Goal: Task Accomplishment & Management: Use online tool/utility

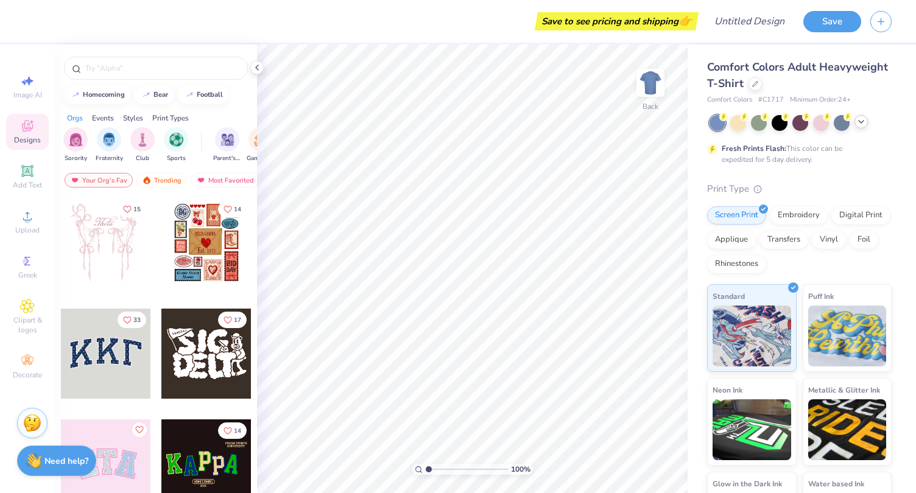
click at [860, 126] on div at bounding box center [860, 121] width 13 height 13
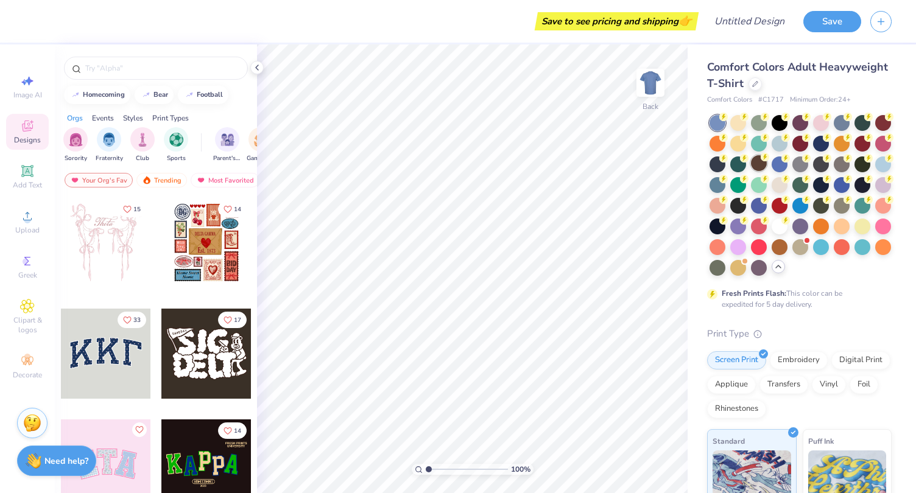
click at [767, 163] on div at bounding box center [759, 163] width 16 height 16
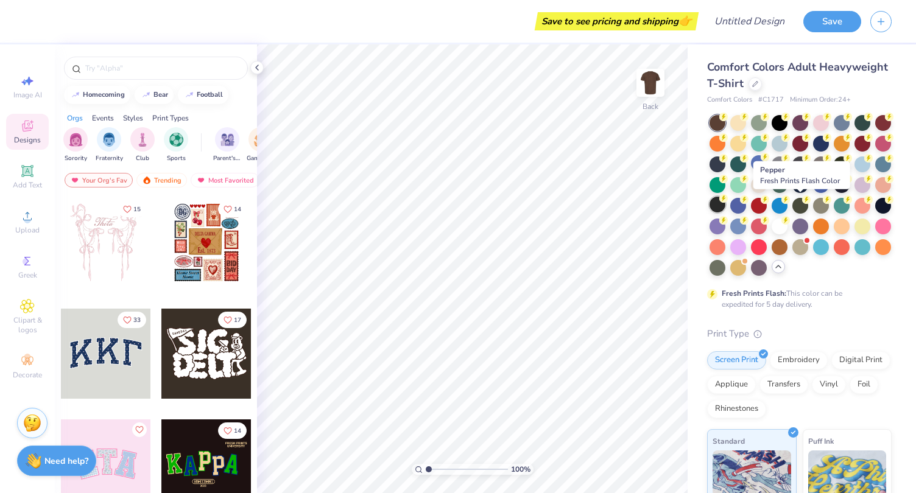
click at [725, 204] on div at bounding box center [717, 205] width 16 height 16
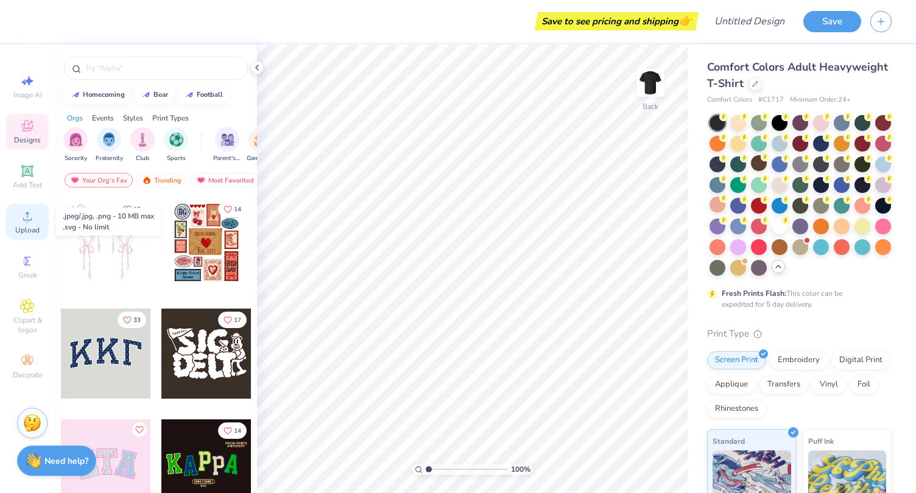
click at [30, 211] on icon at bounding box center [27, 216] width 15 height 15
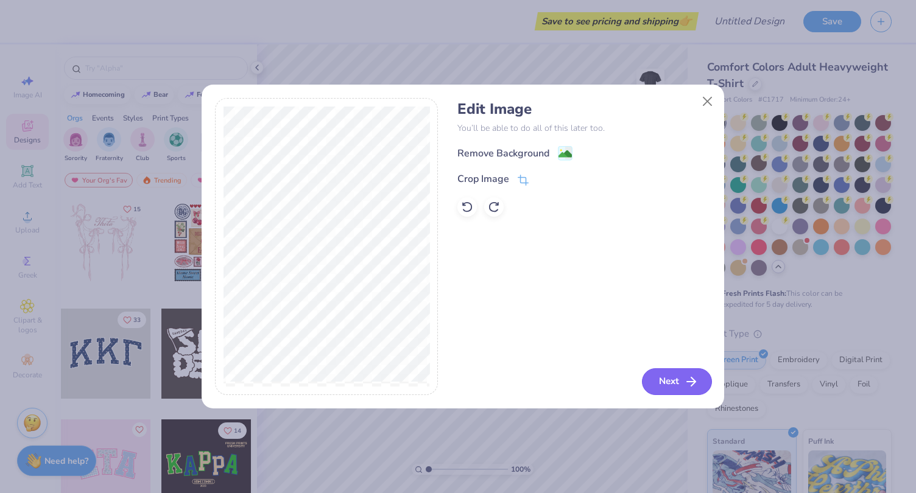
click at [678, 388] on button "Next" at bounding box center [677, 381] width 70 height 27
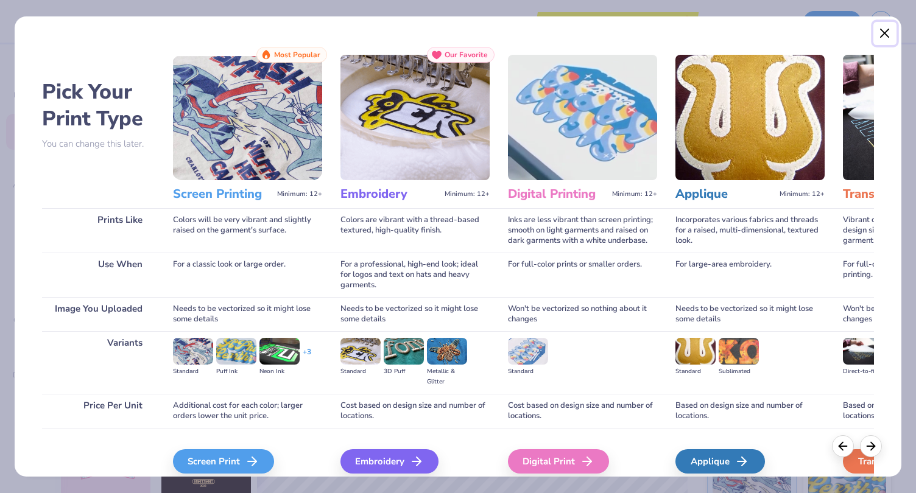
click at [885, 33] on button "Close" at bounding box center [884, 33] width 23 height 23
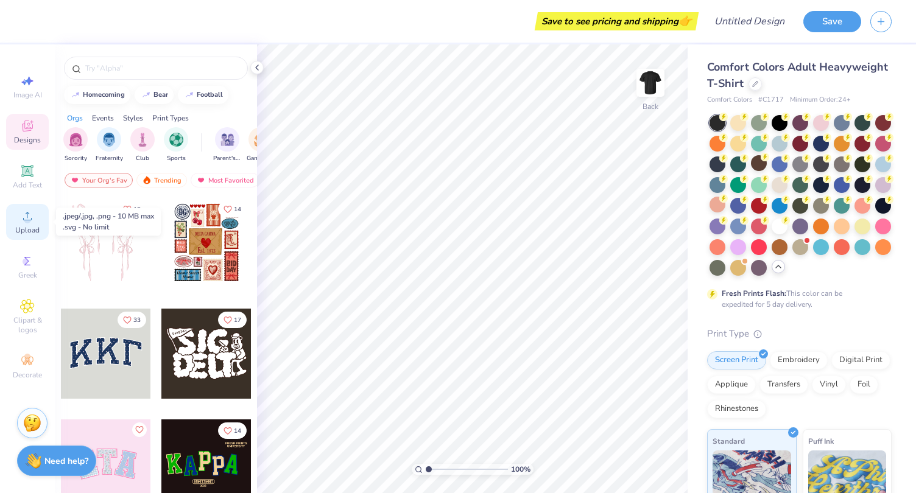
click at [37, 219] on div "Upload" at bounding box center [27, 222] width 43 height 36
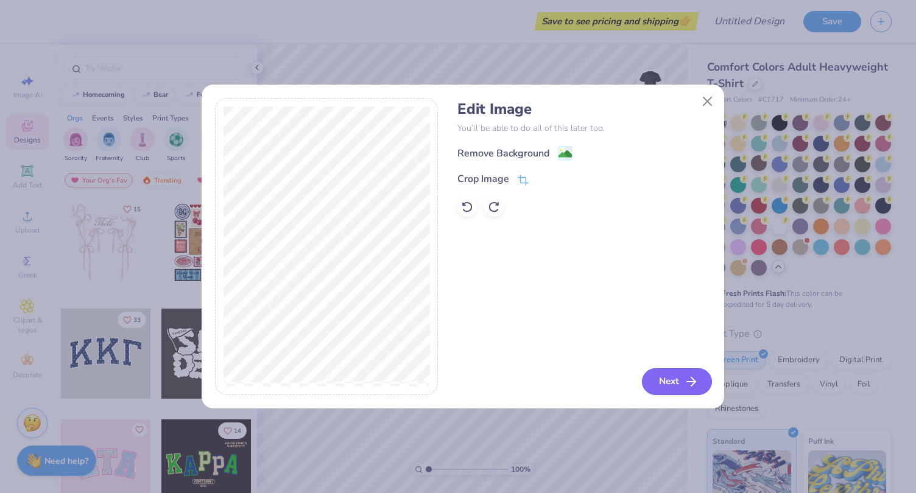
click at [697, 387] on icon "button" at bounding box center [691, 381] width 15 height 15
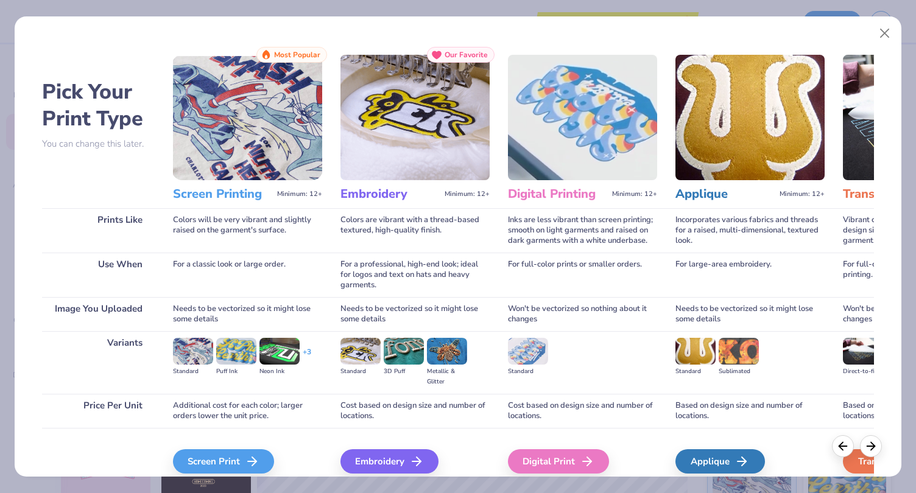
scroll to position [52, 0]
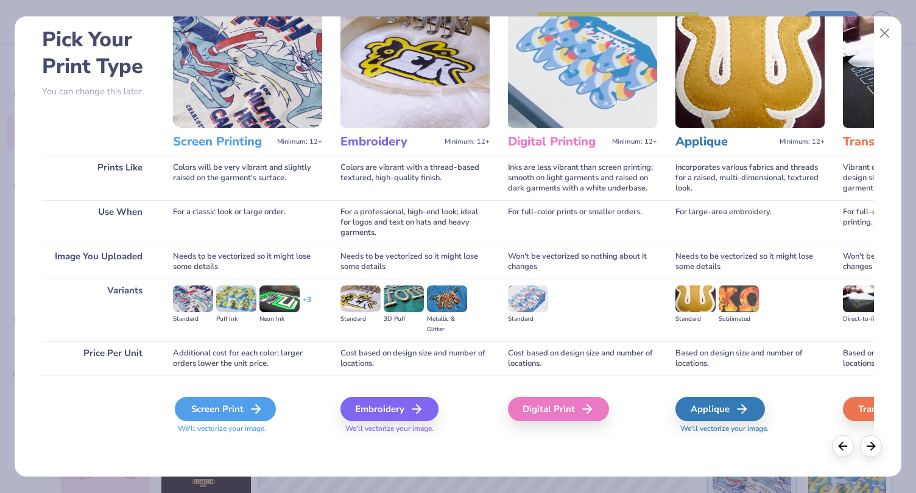
click at [201, 409] on div "Screen Print" at bounding box center [225, 409] width 101 height 24
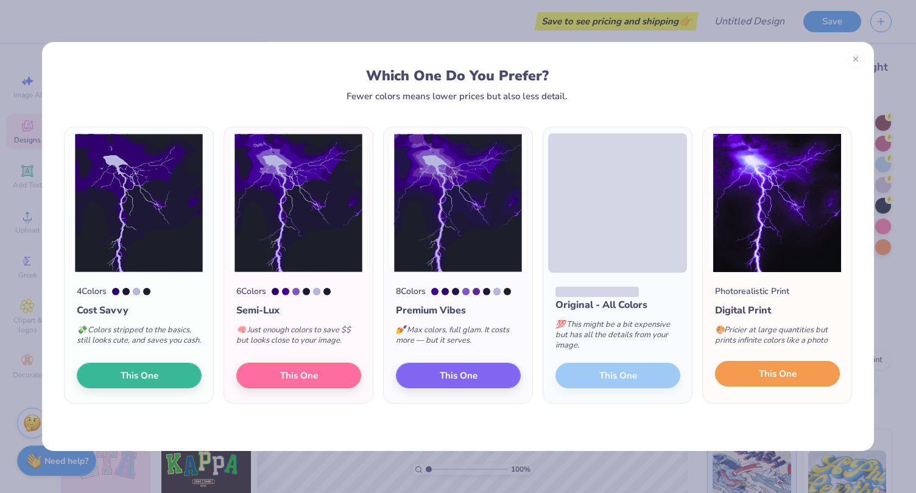
click at [818, 371] on button "This One" at bounding box center [777, 374] width 125 height 26
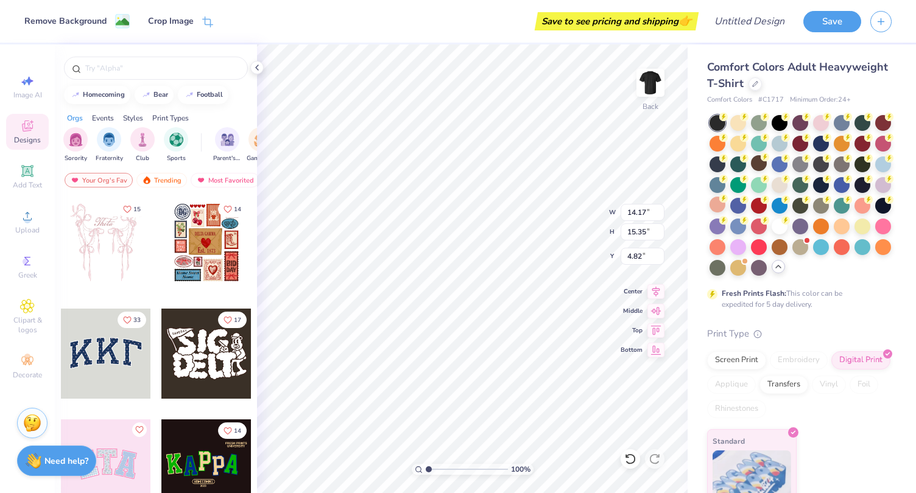
type input "11.92"
type input "12.91"
type input "4.38"
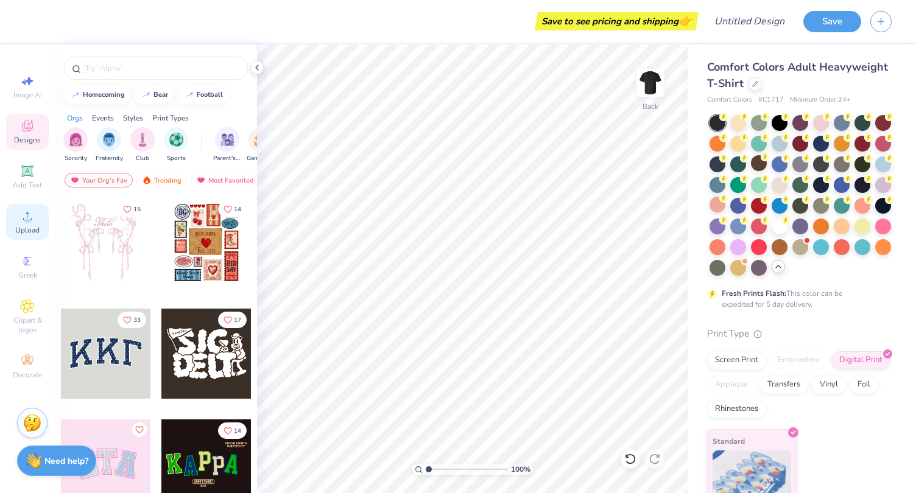
click at [34, 220] on icon at bounding box center [27, 216] width 15 height 15
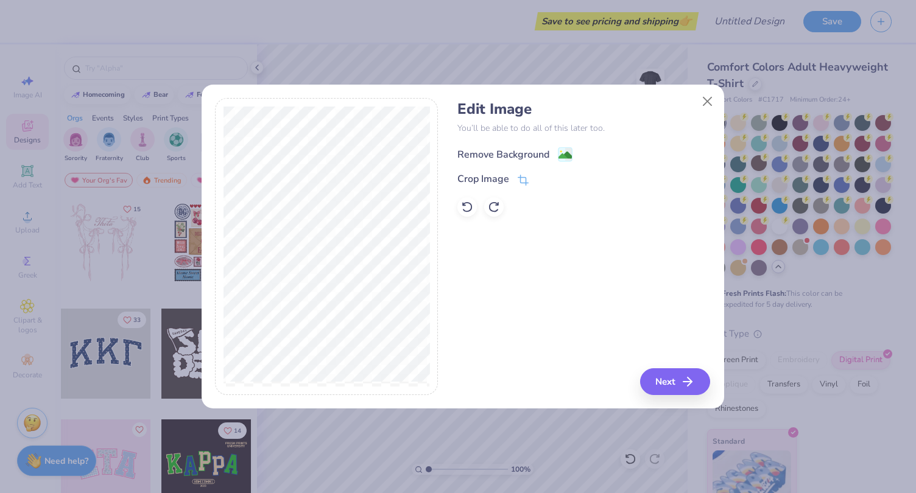
click at [550, 154] on div "Remove Background" at bounding box center [514, 154] width 115 height 15
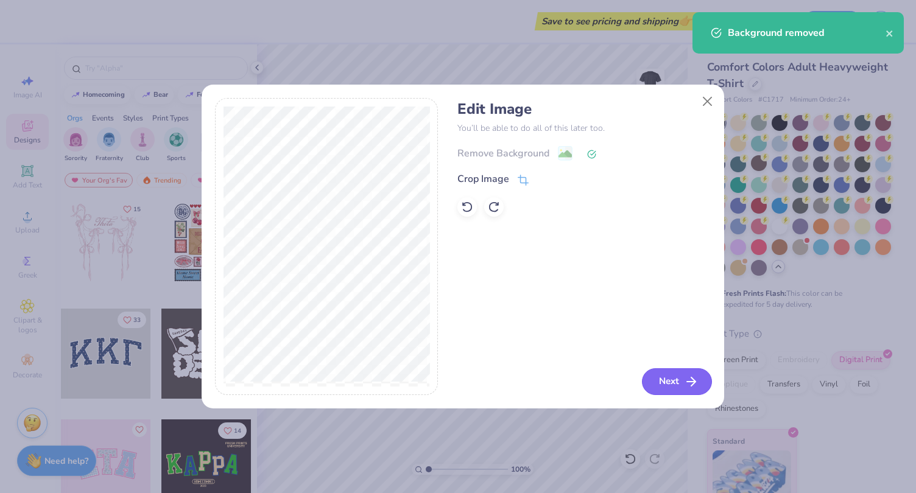
click at [686, 383] on icon "button" at bounding box center [691, 381] width 15 height 15
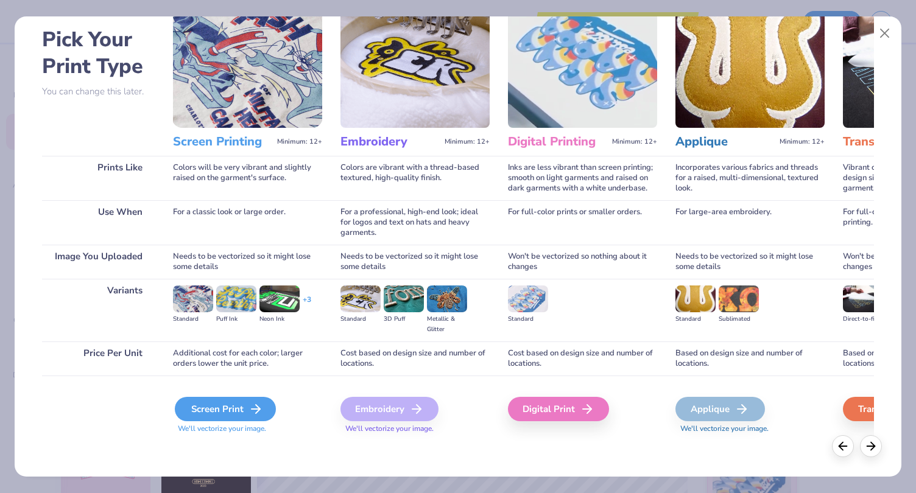
click at [241, 415] on div "Screen Print" at bounding box center [225, 409] width 101 height 24
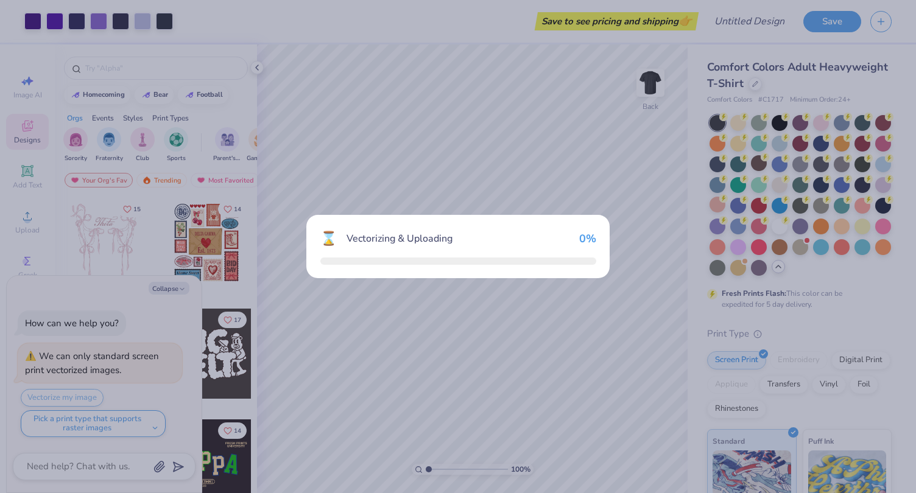
type textarea "x"
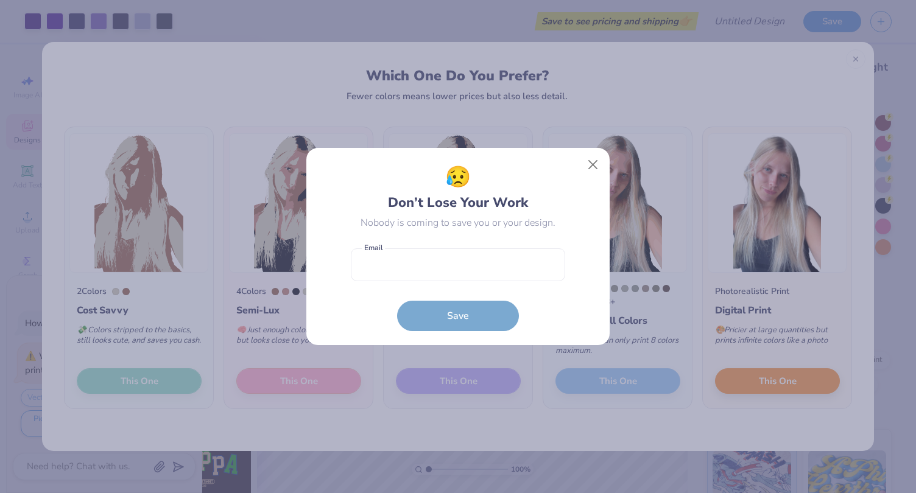
type textarea "x"
